Goal: Communication & Community: Answer question/provide support

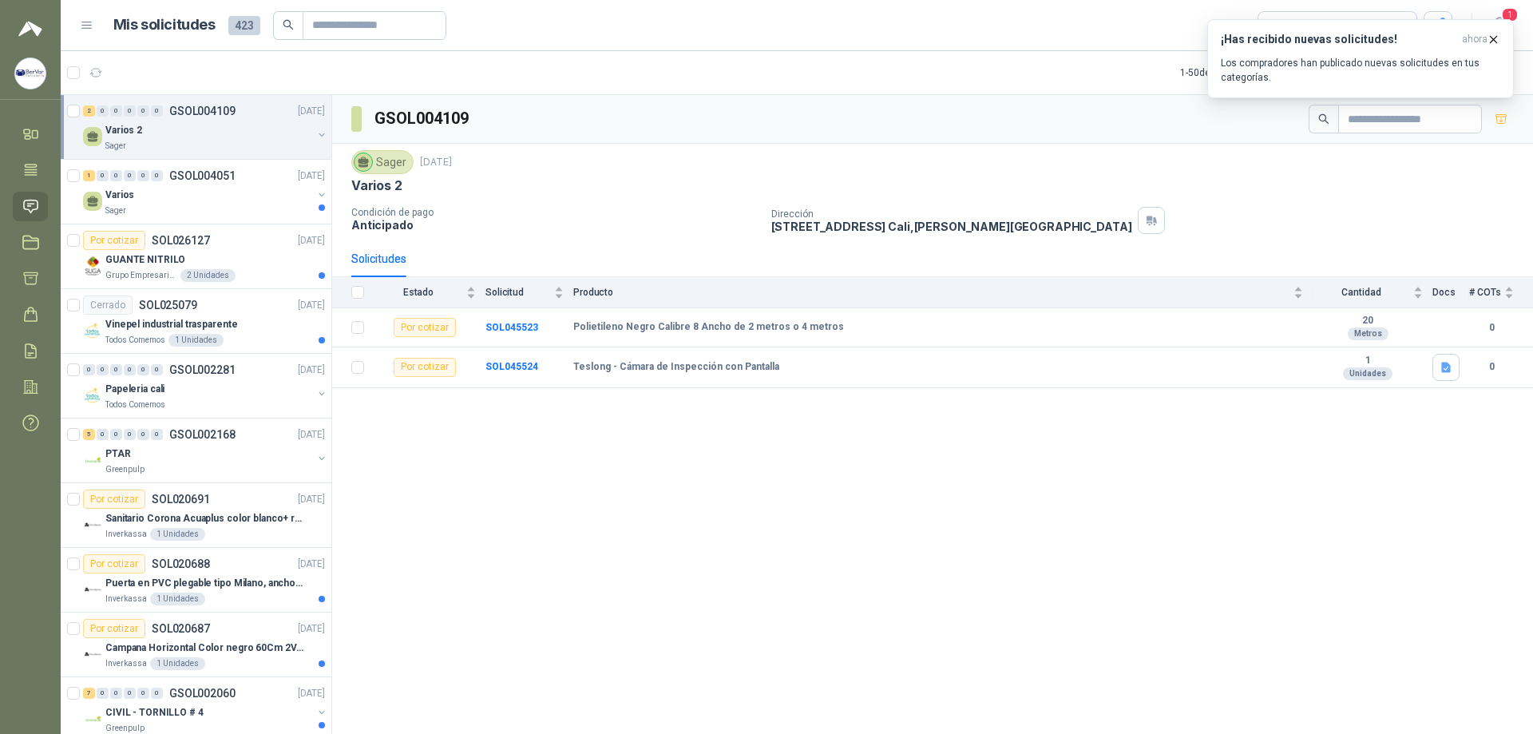
click at [1305, 64] on p "Los compradores han publicado nuevas solicitudes en tus categorías." at bounding box center [1360, 70] width 279 height 29
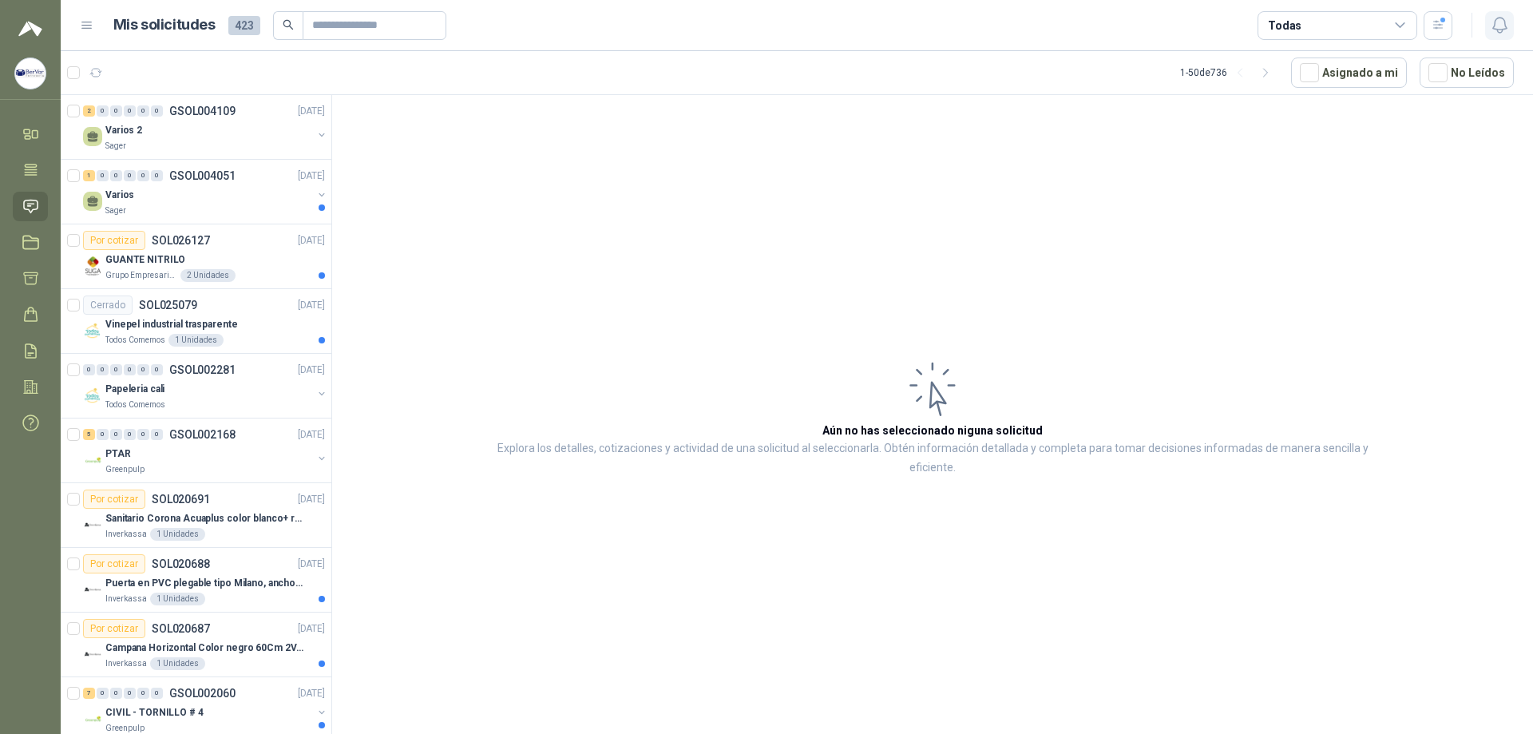
click at [1492, 27] on icon "button" at bounding box center [1500, 25] width 20 height 20
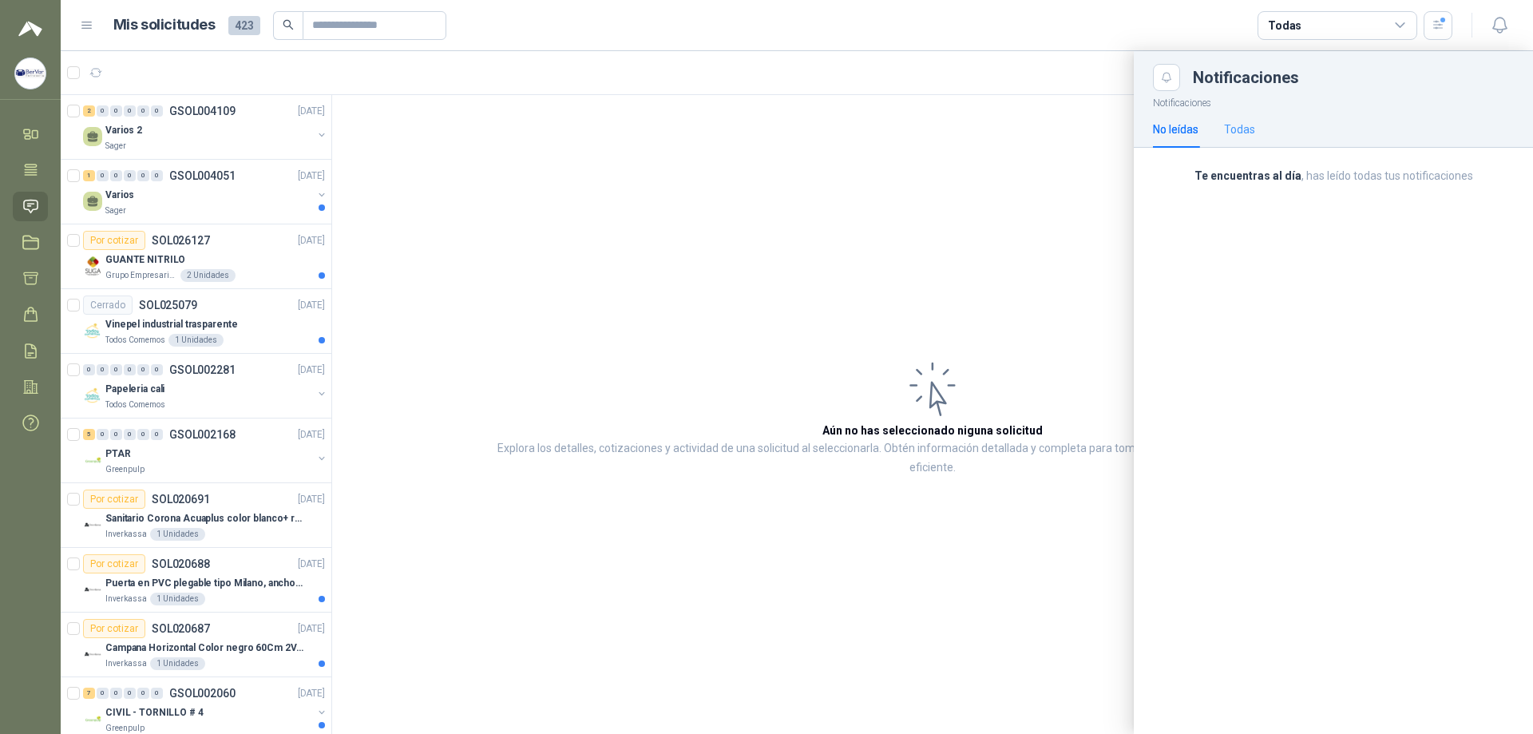
click at [1231, 119] on div "Todas" at bounding box center [1239, 129] width 31 height 37
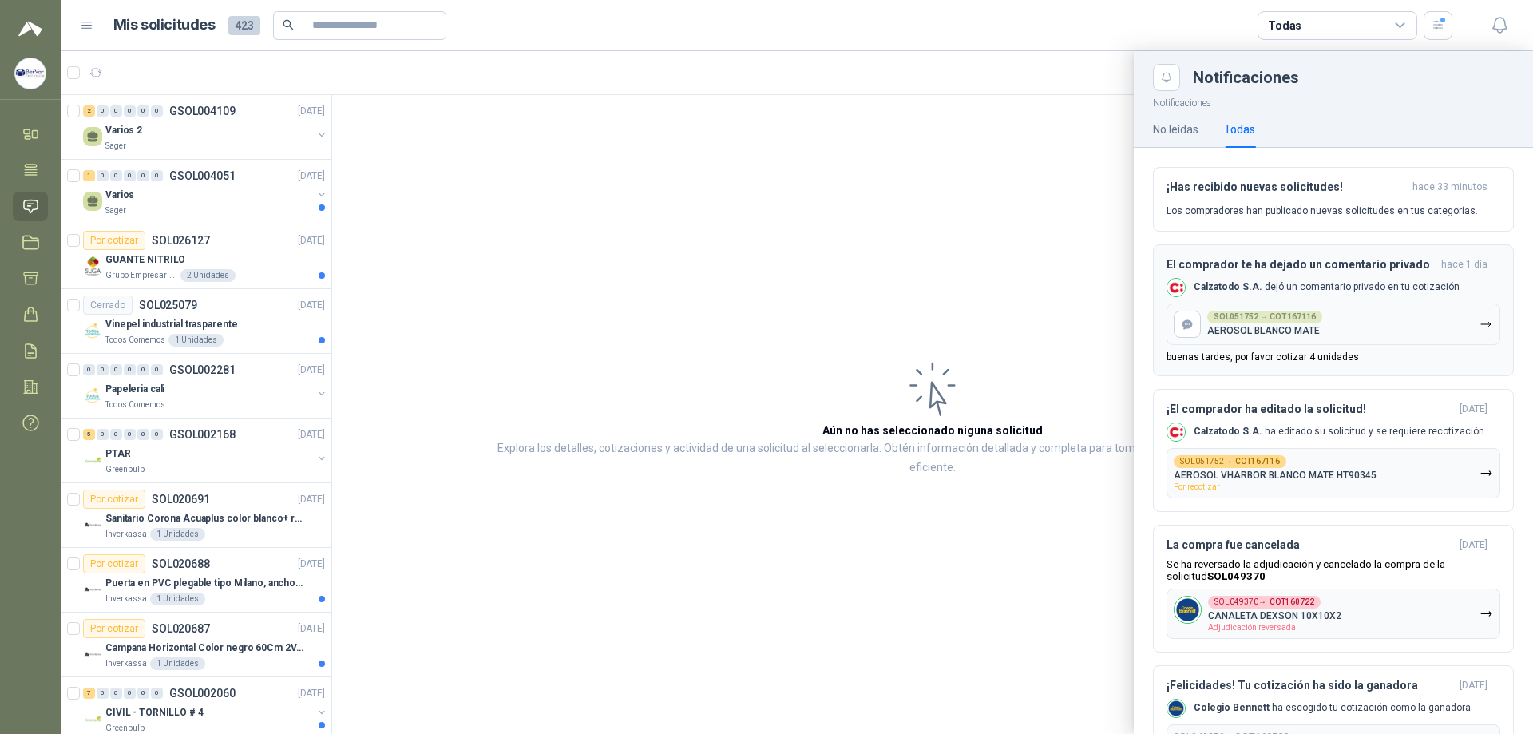
click at [1405, 292] on p "Calzatodo S.A. dejó un comentario privado en tu cotización" at bounding box center [1327, 287] width 266 height 14
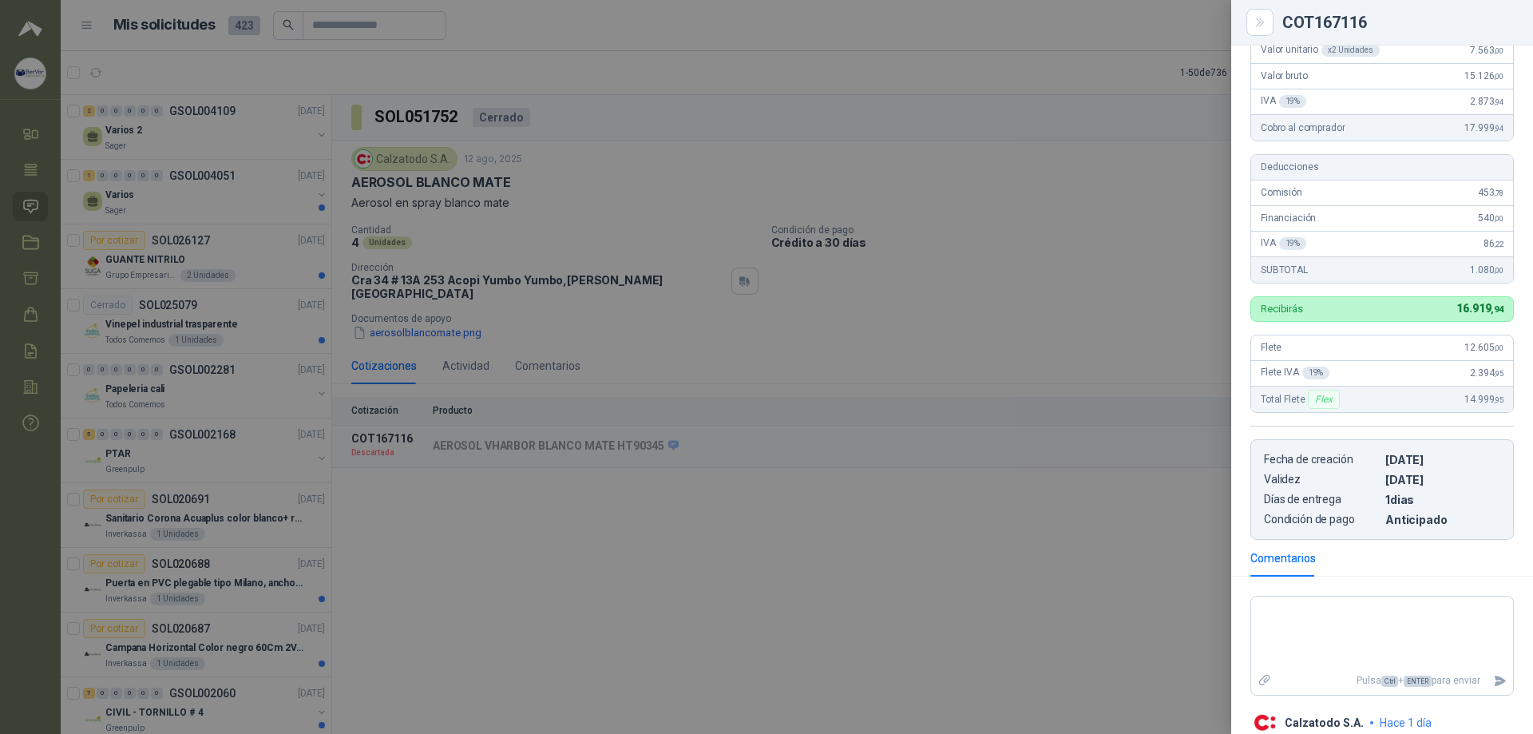
scroll to position [261, 0]
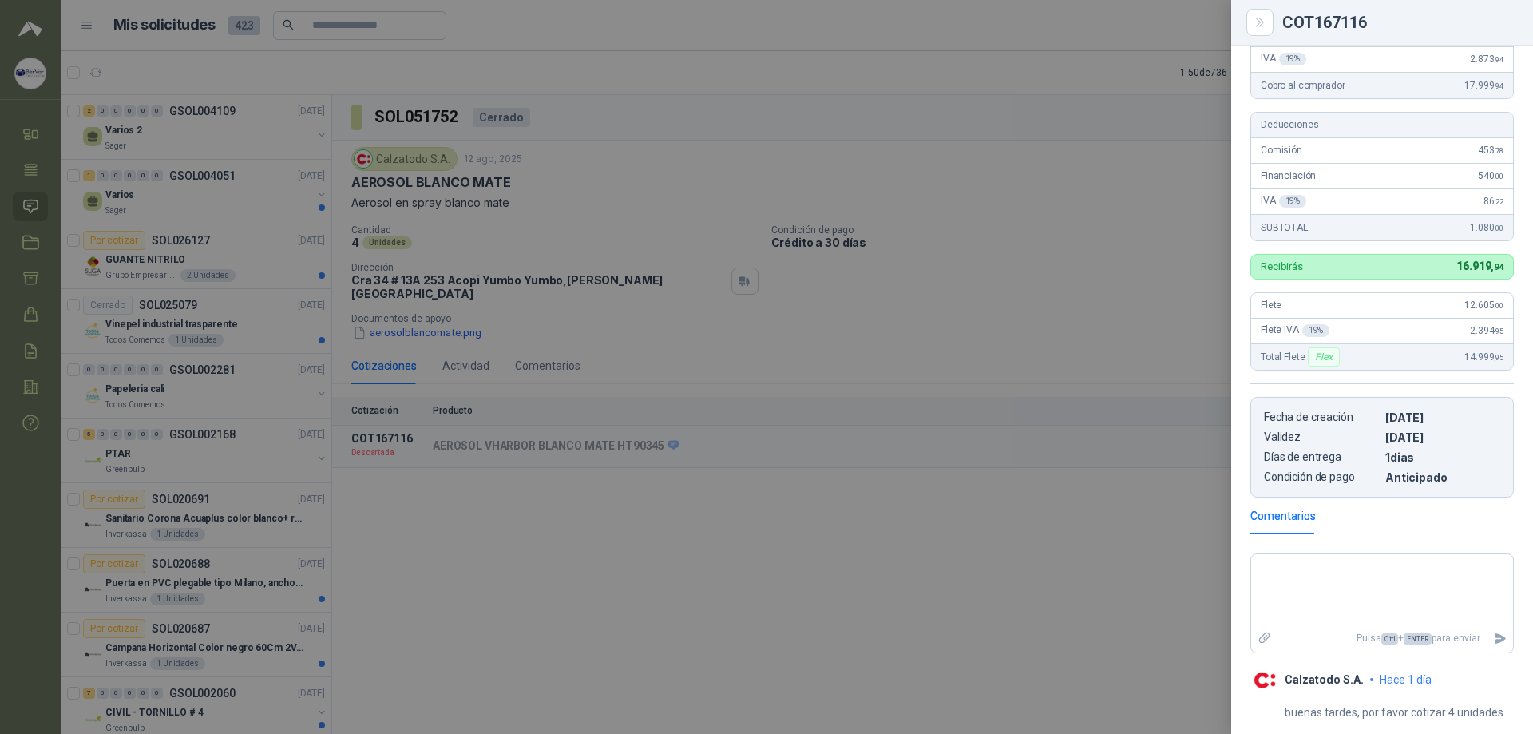
click at [1467, 710] on p "buenas tardes, por favor cotizar 4 unidades" at bounding box center [1394, 712] width 219 height 18
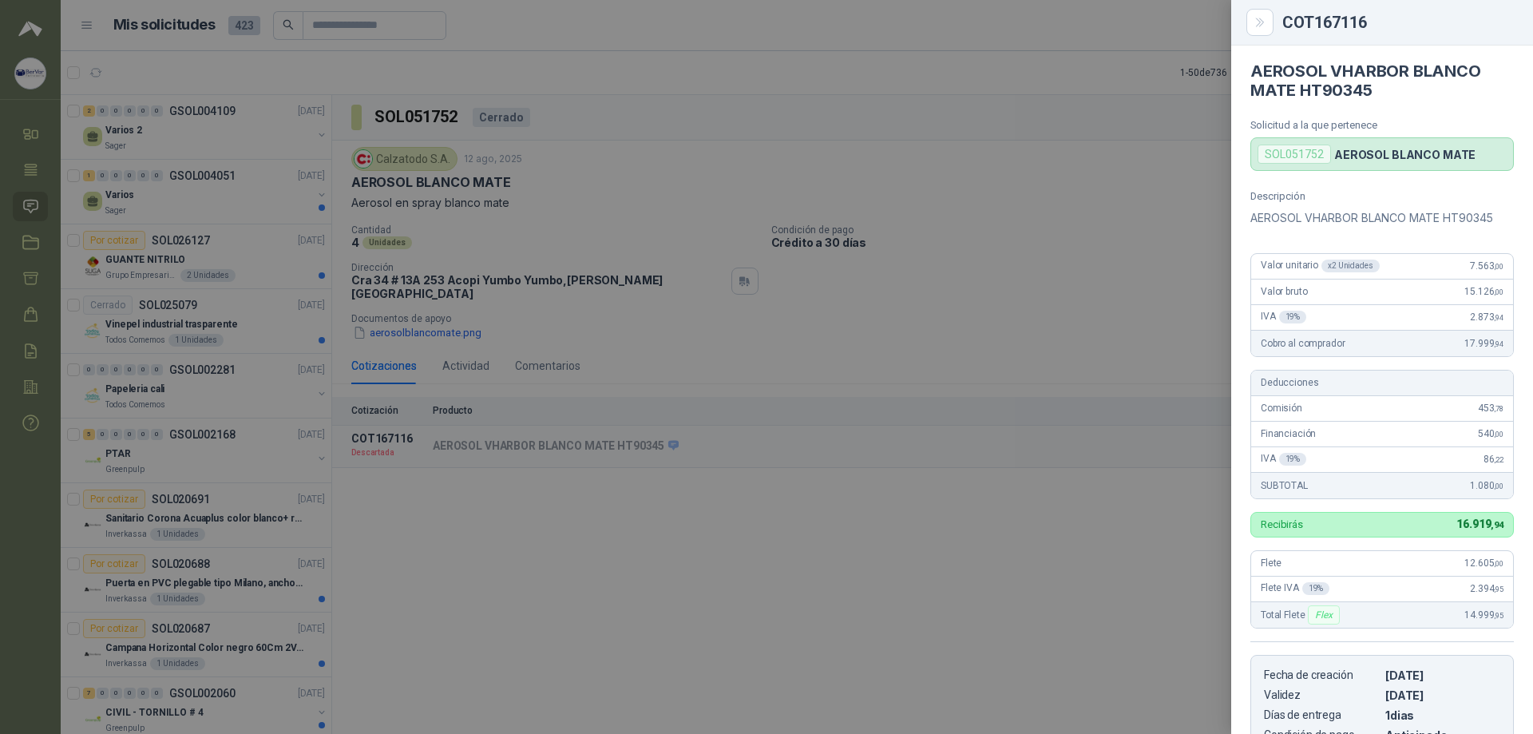
scroll to position [0, 0]
click at [1101, 363] on div at bounding box center [766, 367] width 1533 height 734
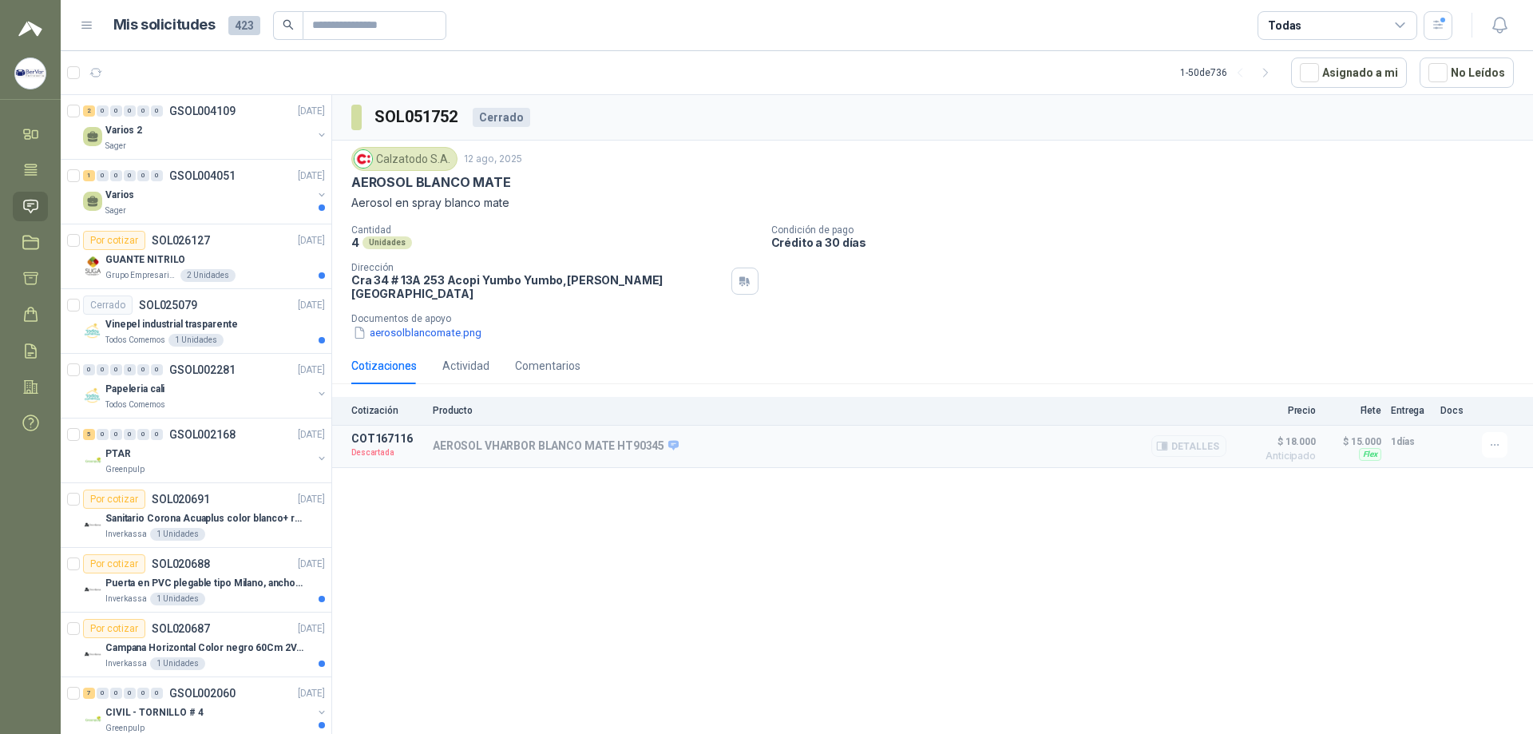
click at [378, 445] on p "Descartada" at bounding box center [387, 453] width 72 height 16
click at [618, 447] on div "AEROSOL VHARBOR BLANCO MATE HT90345 Detalles" at bounding box center [830, 446] width 794 height 29
click at [1491, 29] on icon "button" at bounding box center [1500, 25] width 20 height 20
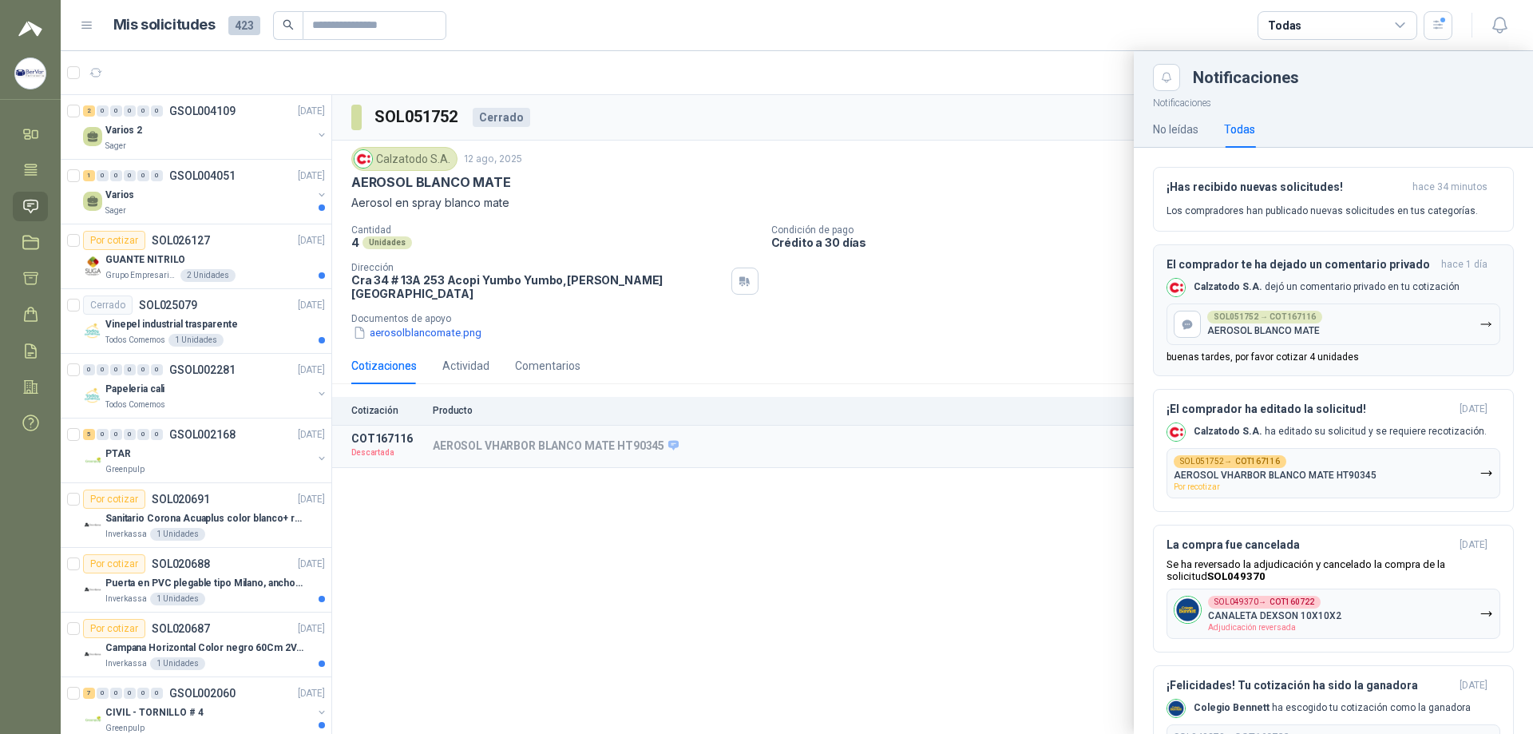
click at [1480, 323] on icon "button" at bounding box center [1487, 325] width 14 height 14
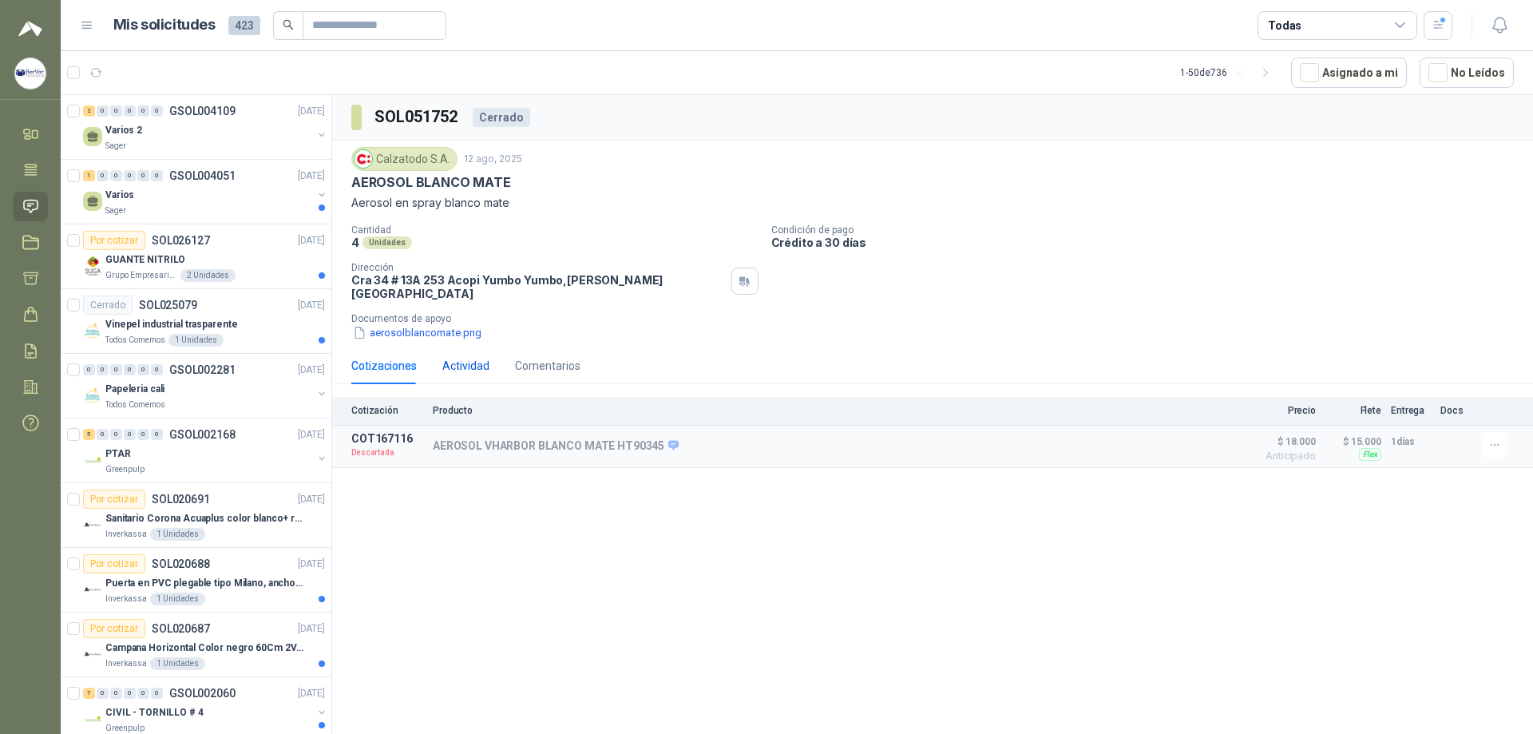
click at [480, 357] on div "Actividad" at bounding box center [465, 366] width 47 height 18
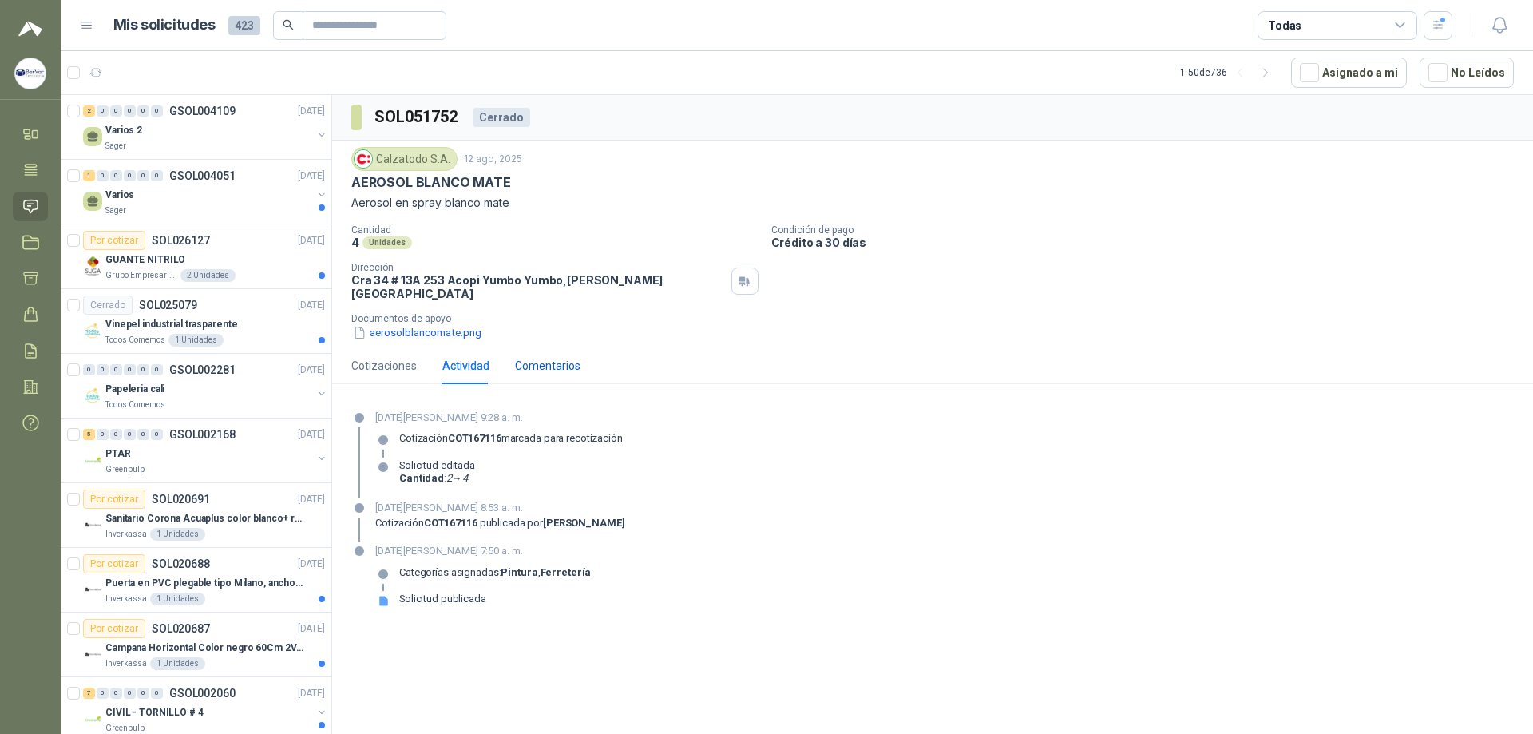
click at [561, 357] on div "Comentarios" at bounding box center [547, 366] width 65 height 18
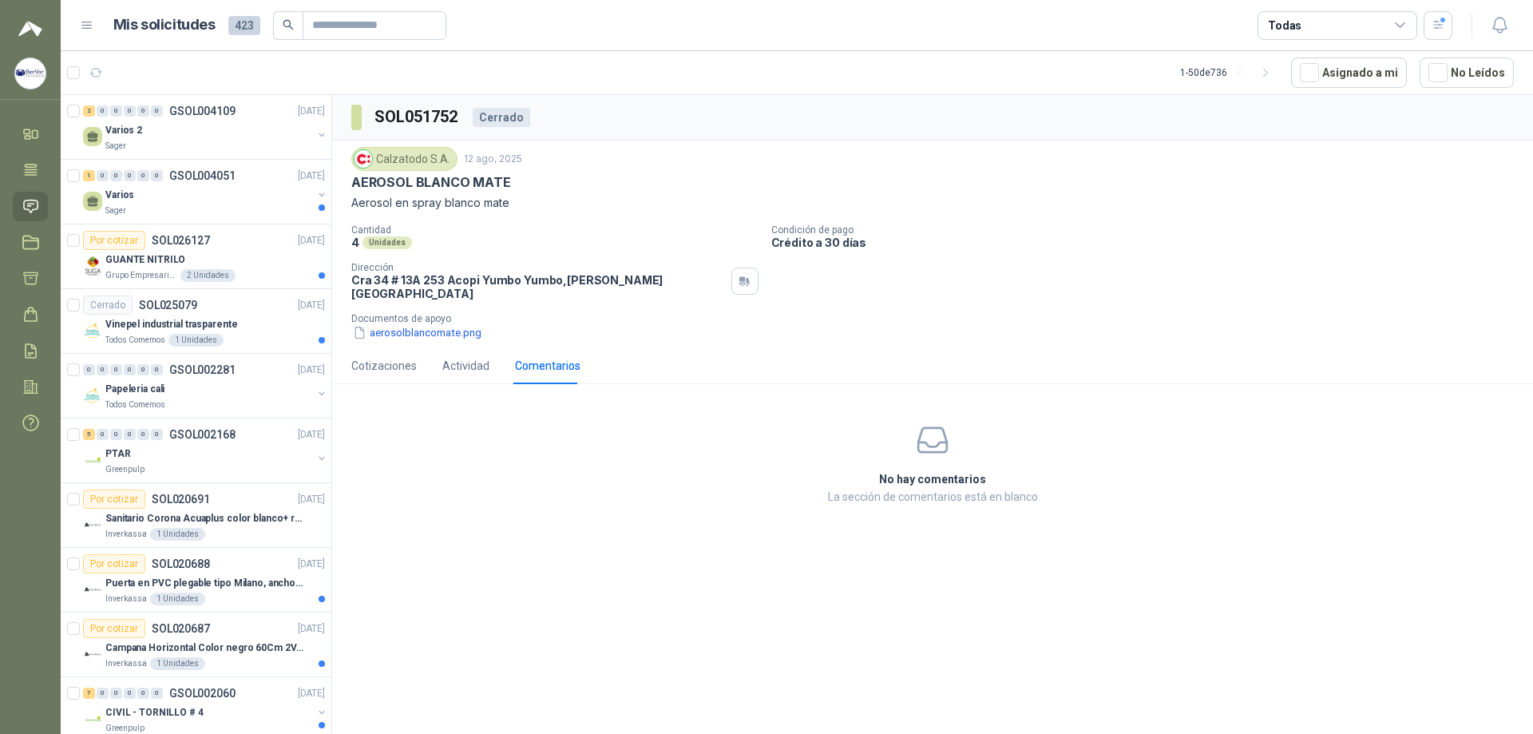
click at [497, 354] on div "Cotizaciones Actividad Comentarios" at bounding box center [465, 365] width 229 height 37
click at [484, 357] on div "Actividad" at bounding box center [465, 366] width 47 height 18
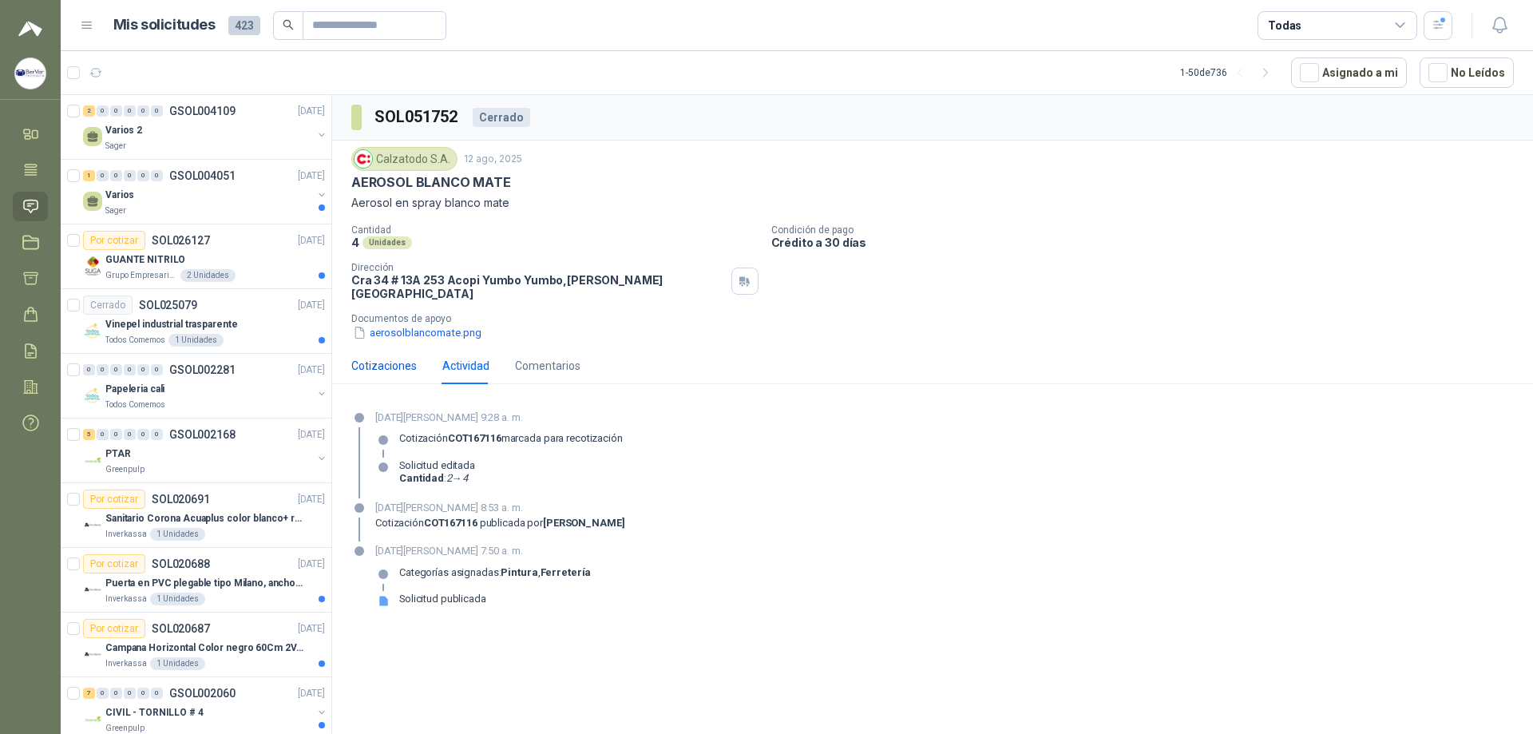
click at [387, 357] on div "Cotizaciones" at bounding box center [383, 366] width 65 height 18
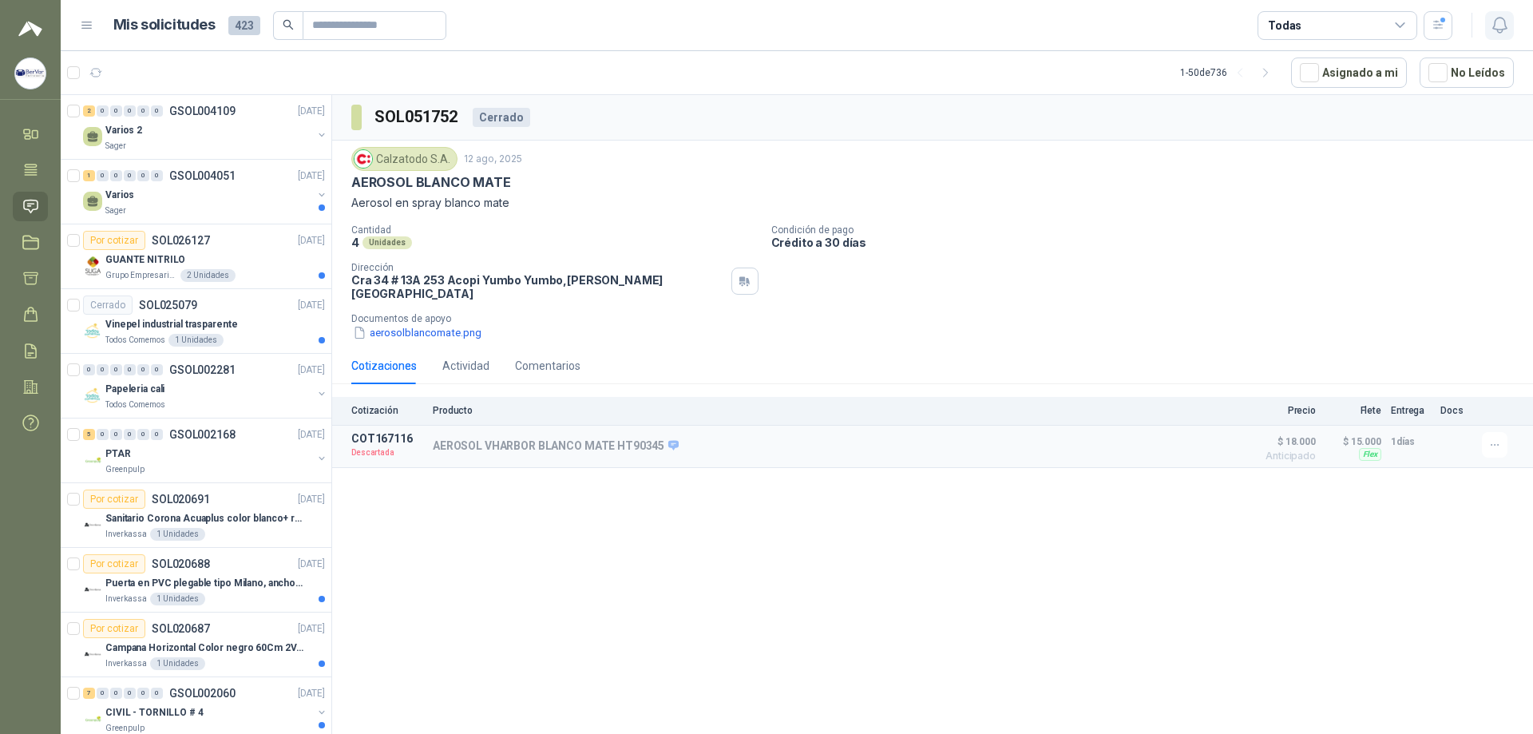
click at [1506, 29] on icon "button" at bounding box center [1499, 25] width 14 height 15
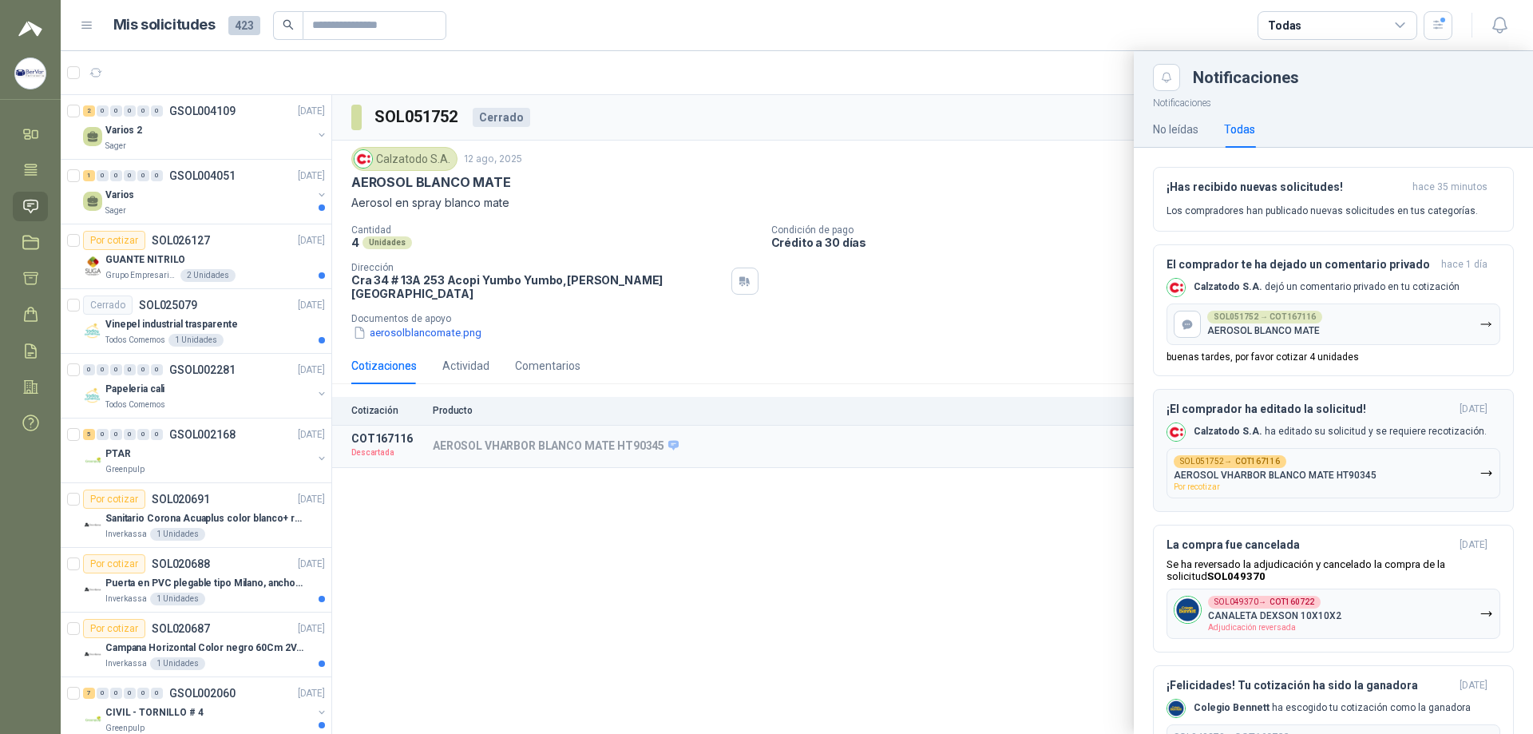
click at [1348, 473] on p "AEROSOL VHARBOR BLANCO MATE HT90345" at bounding box center [1275, 474] width 203 height 11
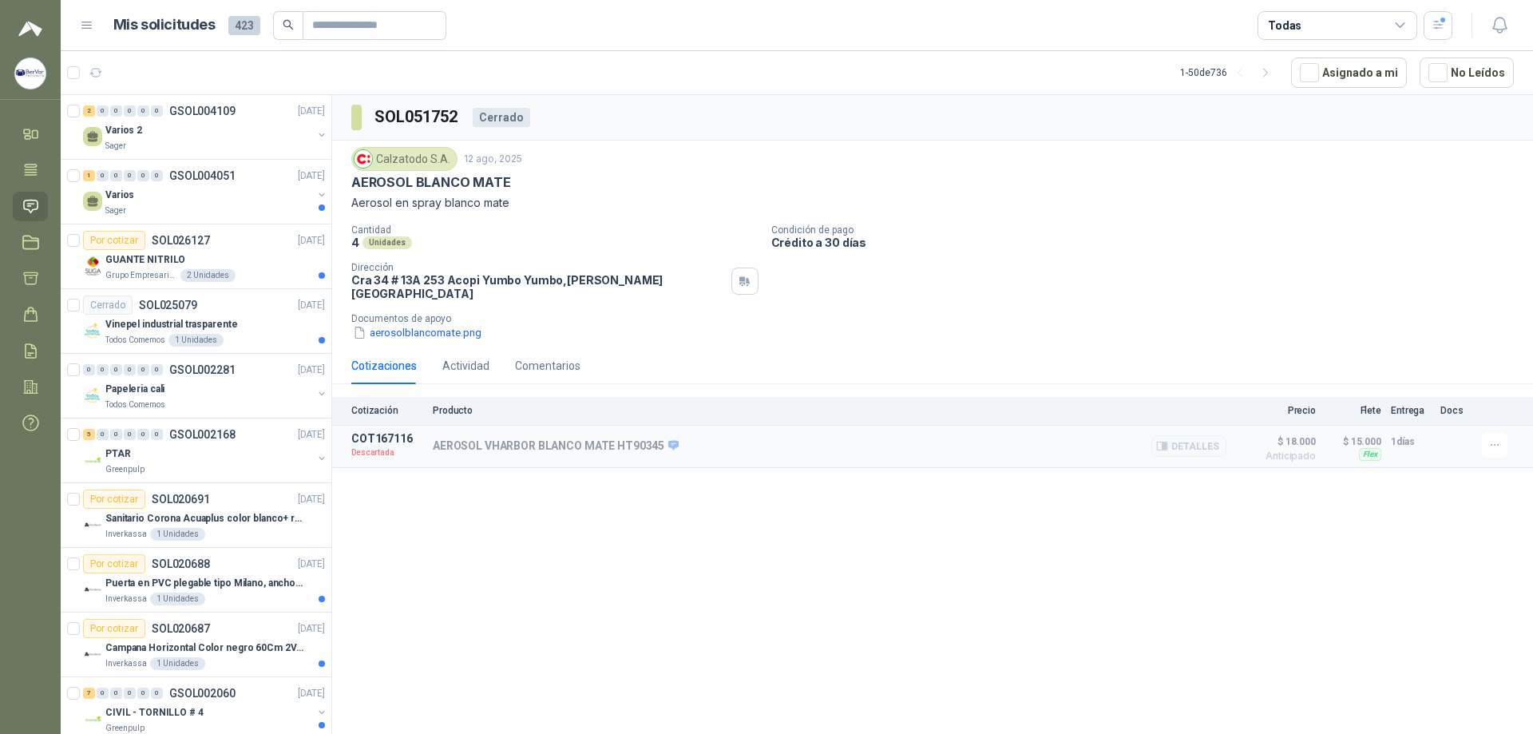
drag, startPoint x: 378, startPoint y: 447, endPoint x: 408, endPoint y: 438, distance: 31.1
click at [379, 447] on p "Descartada" at bounding box center [387, 453] width 72 height 16
click at [444, 439] on p "AEROSOL VHARBOR BLANCO MATE HT90345" at bounding box center [556, 446] width 246 height 14
click at [498, 439] on p "AEROSOL VHARBOR BLANCO MATE HT90345" at bounding box center [556, 446] width 246 height 14
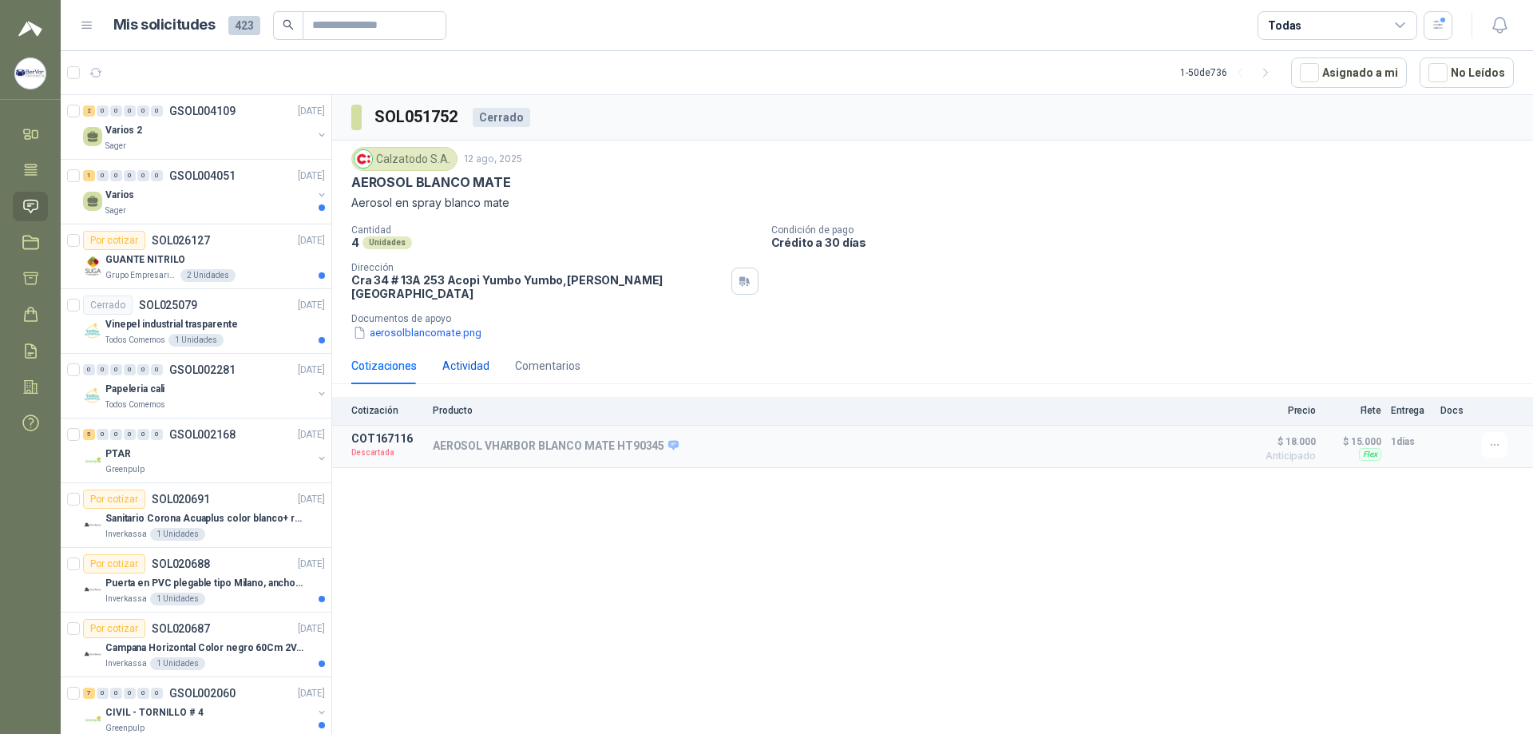
click at [480, 359] on div "Actividad" at bounding box center [465, 366] width 47 height 18
